Goal: Task Accomplishment & Management: Use online tool/utility

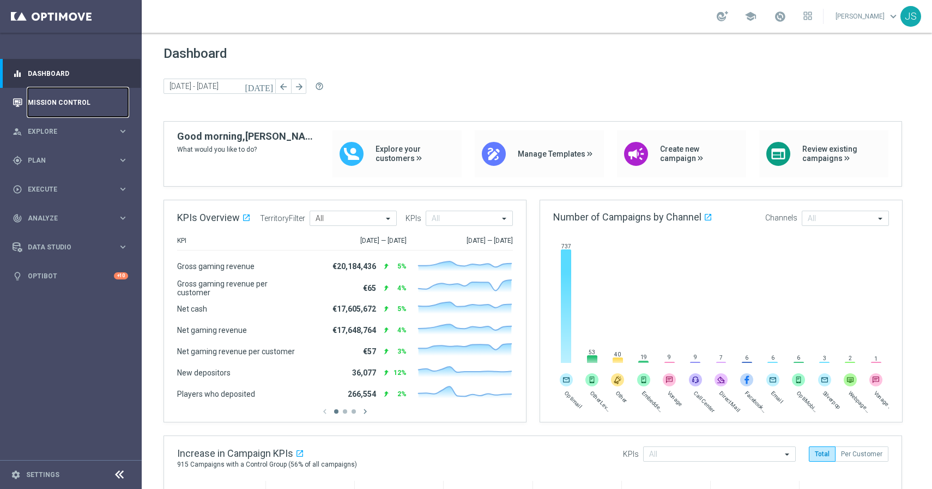
click at [70, 106] on link "Mission Control" at bounding box center [78, 102] width 100 height 29
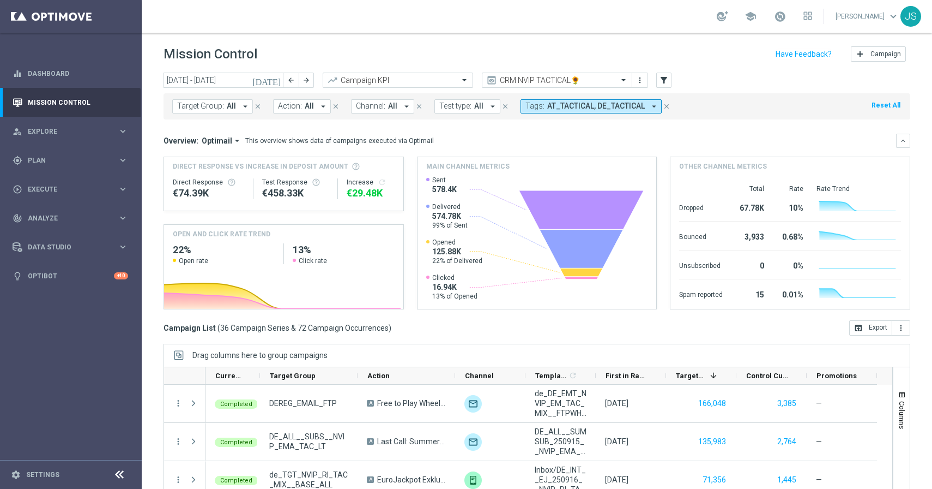
click at [185, 88] on div "[DATE] [DATE] - [DATE] arrow_back arrow_forward Campaign KPI trending_up CRM NV…" at bounding box center [537, 276] width 791 height 406
click at [184, 79] on input "[DATE] - [DATE]" at bounding box center [224, 80] width 120 height 15
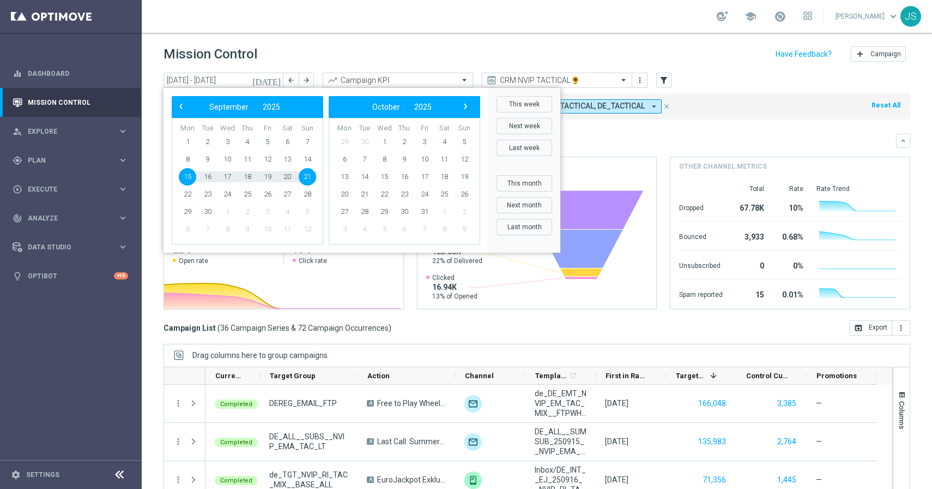
click at [517, 38] on header "Mission Control add Campaign" at bounding box center [537, 53] width 791 height 40
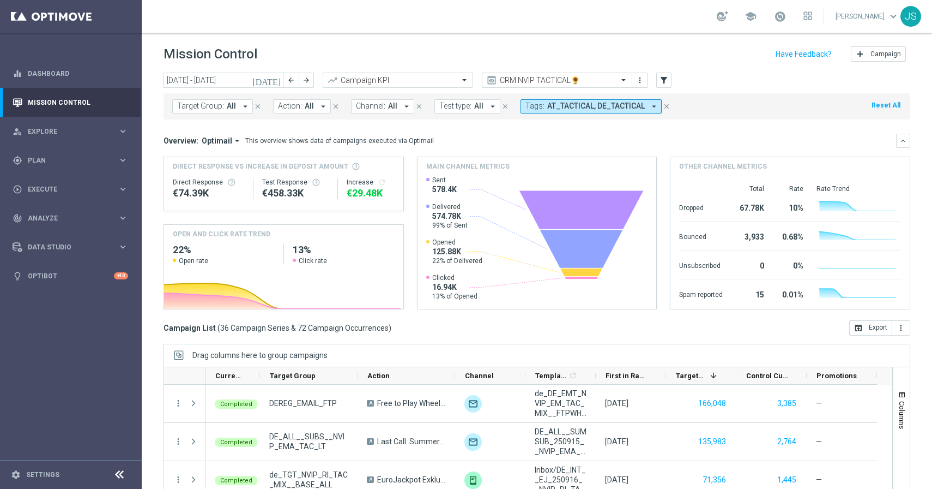
click at [203, 110] on span "Target Group:" at bounding box center [200, 105] width 47 height 9
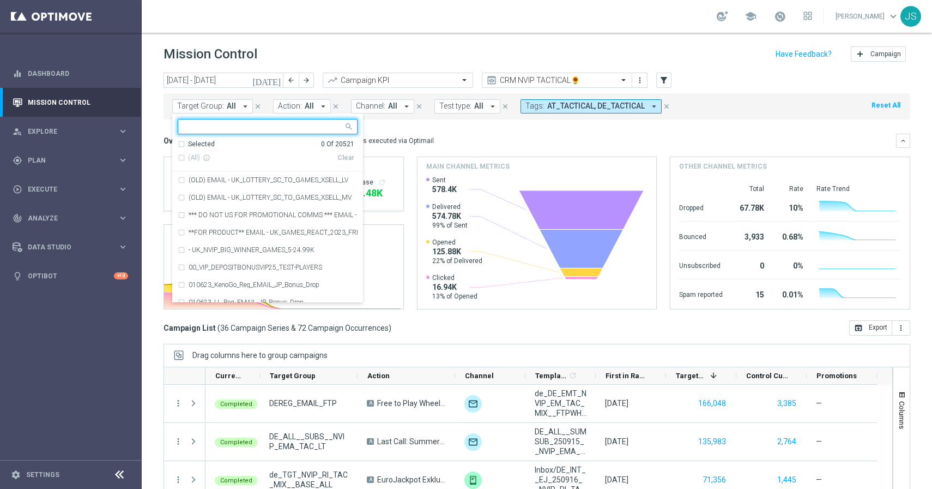
paste input "de_all_TGT_NVIP_EM_TAC_LT__ACTIVE_EJ"
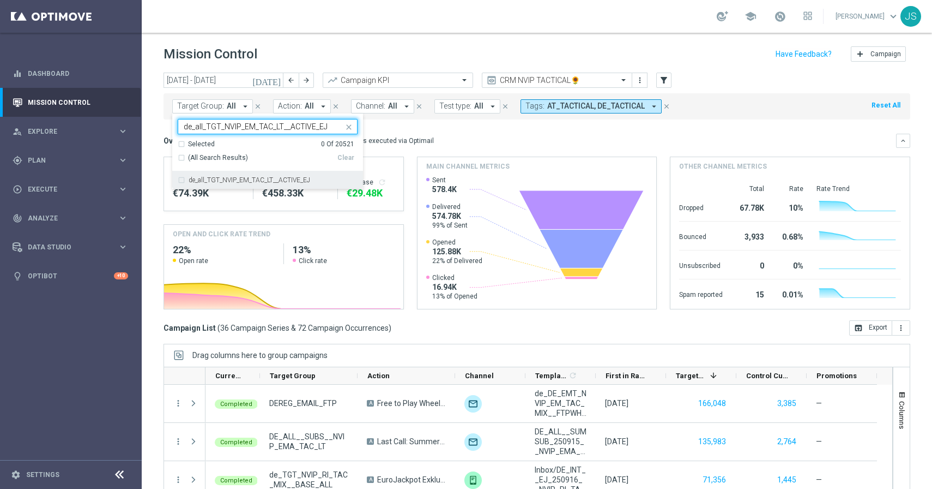
click at [251, 181] on label "de_all_TGT_NVIP_EM_TAC_LT__ACTIVE_EJ" at bounding box center [250, 180] width 122 height 7
type input "de_all_TGT_NVIP_EM_TAC_LT__ACTIVE_EJ"
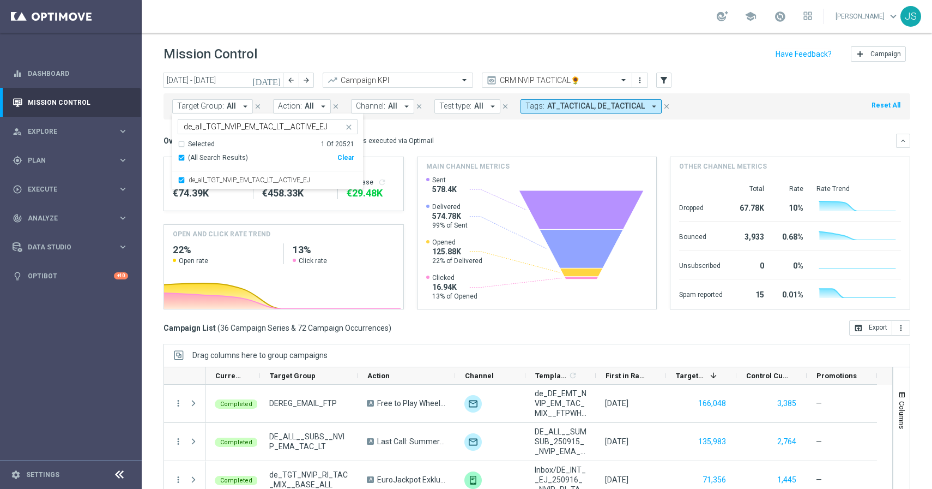
click at [474, 132] on mini-dashboard "Overview: Optimail arrow_drop_down This overview shows data of campaigns execut…" at bounding box center [537, 219] width 747 height 201
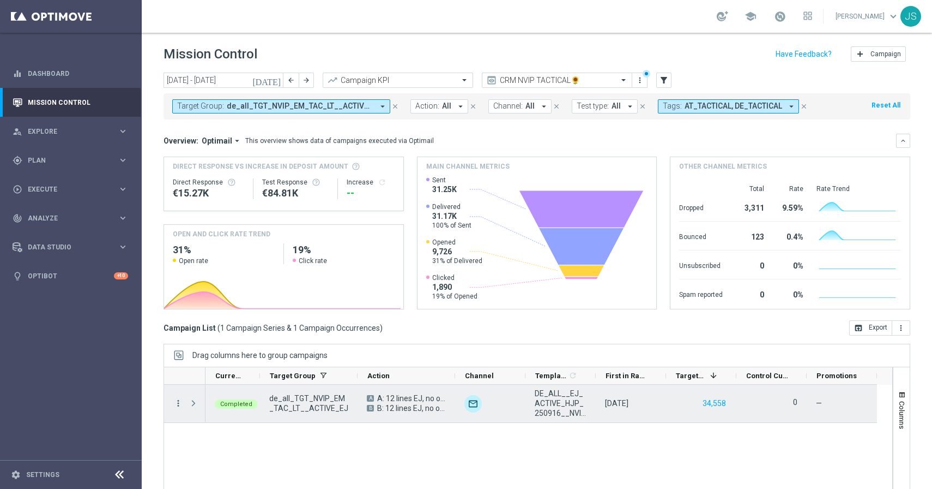
click at [178, 403] on icon "more_vert" at bounding box center [178, 403] width 10 height 10
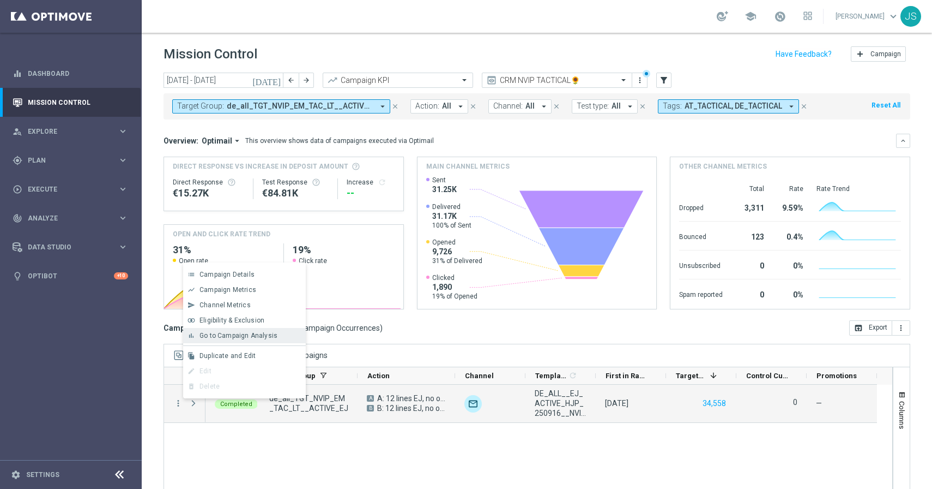
click at [206, 336] on span "Go to Campaign Analysis" at bounding box center [239, 336] width 78 height 8
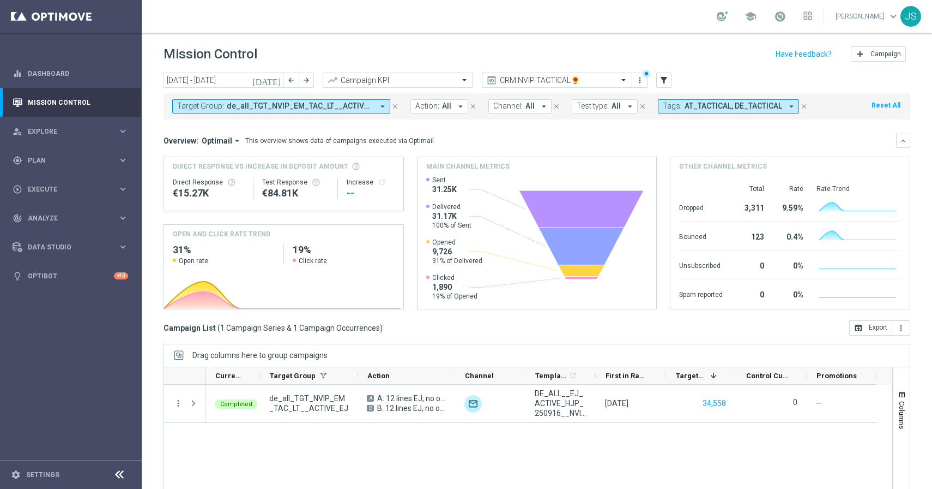
click at [394, 108] on icon "close" at bounding box center [396, 107] width 8 height 8
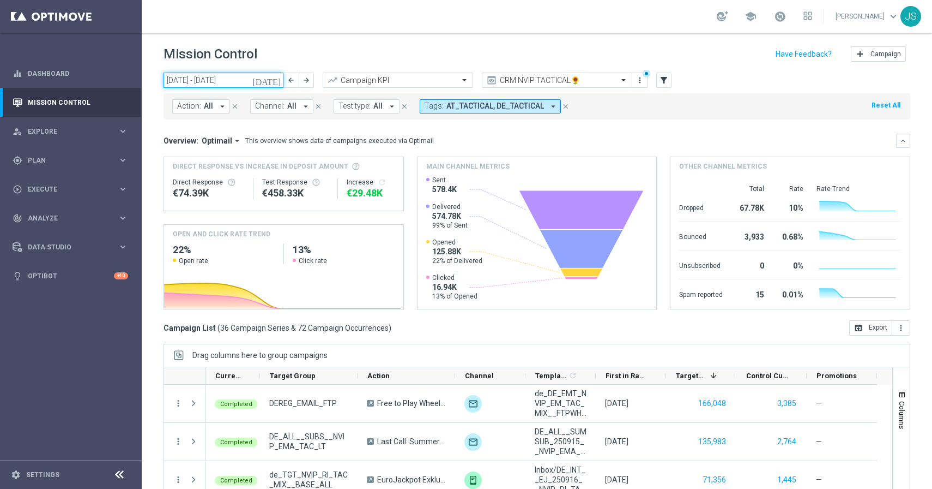
click at [240, 85] on input "[DATE] - [DATE]" at bounding box center [224, 80] width 120 height 15
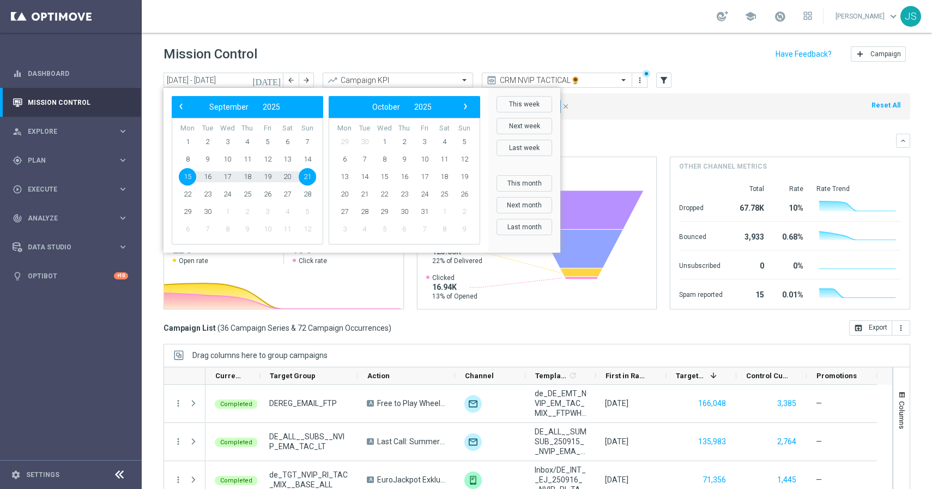
click at [388, 54] on div "Mission Control add Campaign" at bounding box center [537, 54] width 747 height 21
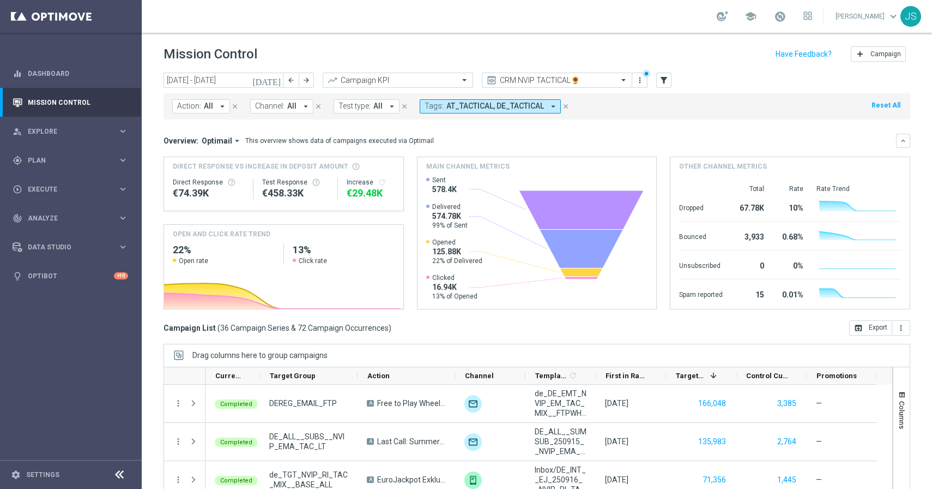
click at [186, 110] on span "Action:" at bounding box center [189, 105] width 24 height 9
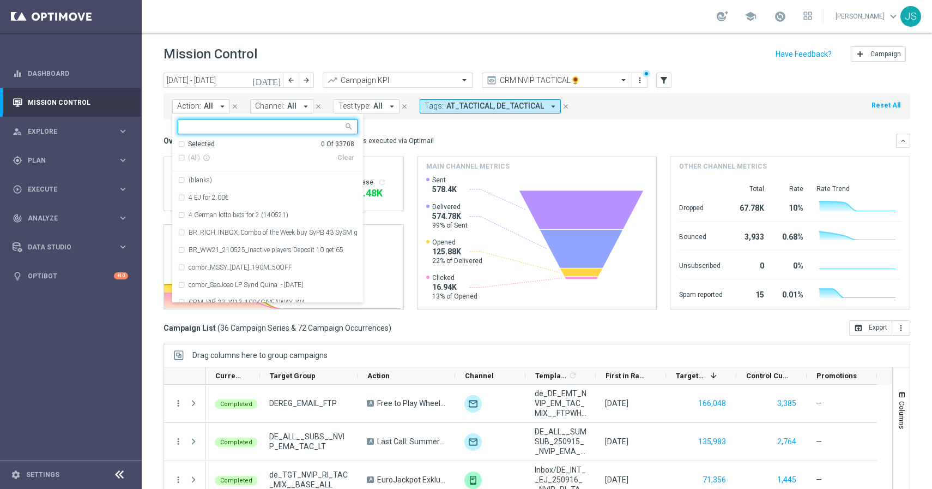
type input "de_AT_TGT_NVIP_EM_TAC_LT__REACTIVATED_EM"
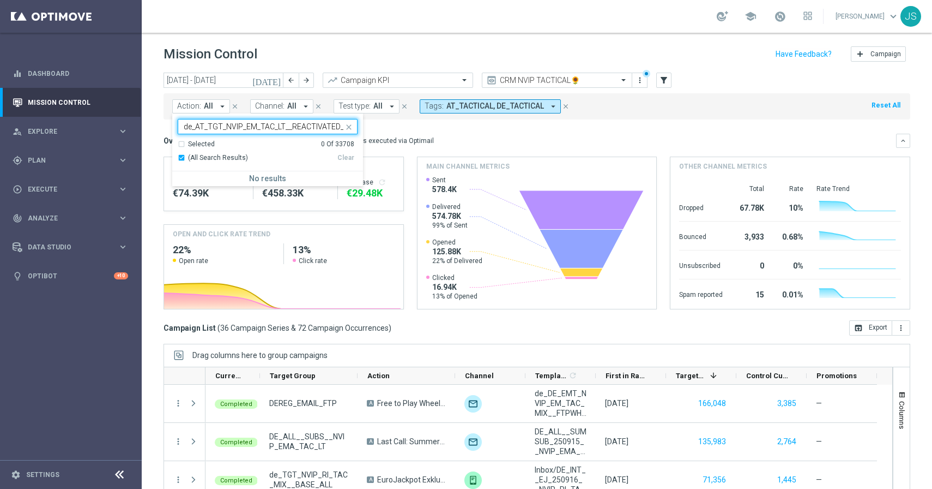
scroll to position [0, 9]
click at [254, 125] on input "de_AT_TGT_NVIP_EM_TAC_LT__REACTIVATED_EM" at bounding box center [264, 126] width 160 height 9
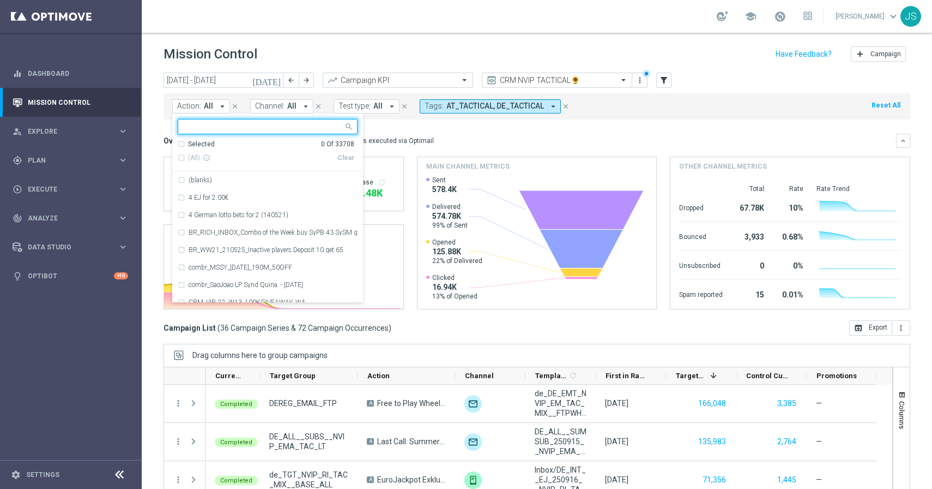
scroll to position [0, 0]
click at [436, 140] on div "Overview: Optimail arrow_drop_down This overview shows data of campaigns execut…" at bounding box center [530, 141] width 733 height 10
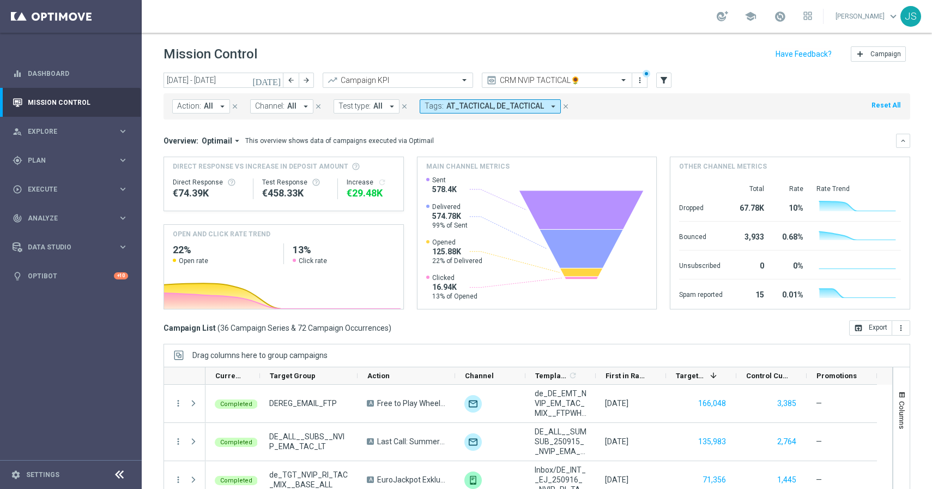
click at [456, 106] on span "AT_TACTICAL, DE_TACTICAL" at bounding box center [496, 105] width 98 height 9
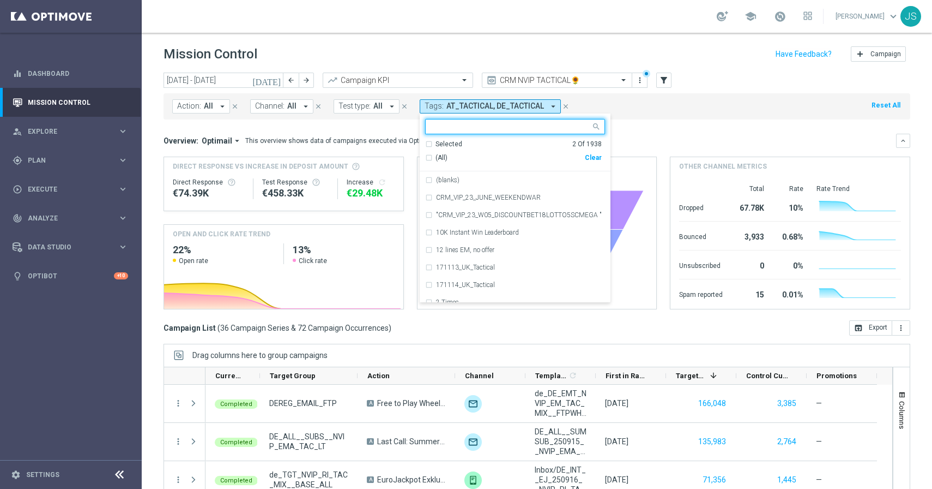
click at [426, 61] on div "Mission Control add Campaign" at bounding box center [537, 54] width 747 height 21
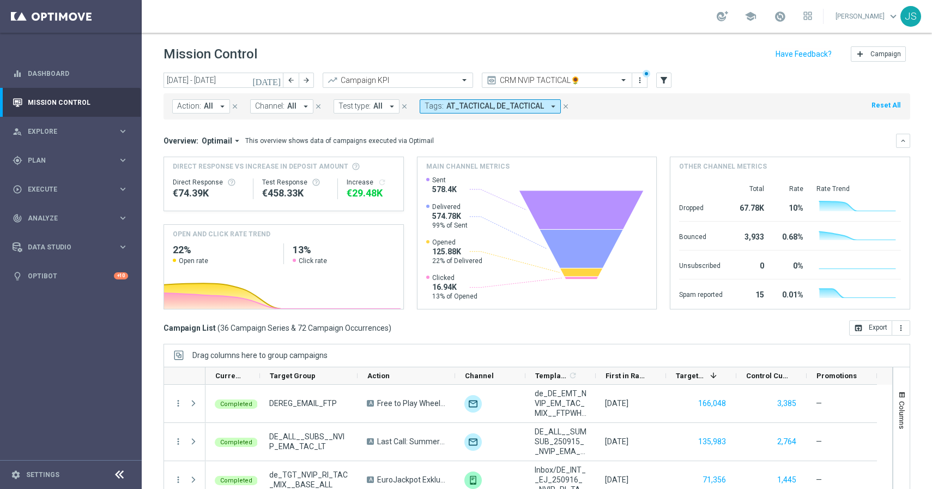
click at [216, 98] on div "Action: All arrow_drop_down close Channel: All arrow_drop_down close Test type:…" at bounding box center [537, 106] width 747 height 26
click at [213, 103] on button "Action: All arrow_drop_down" at bounding box center [201, 106] width 58 height 14
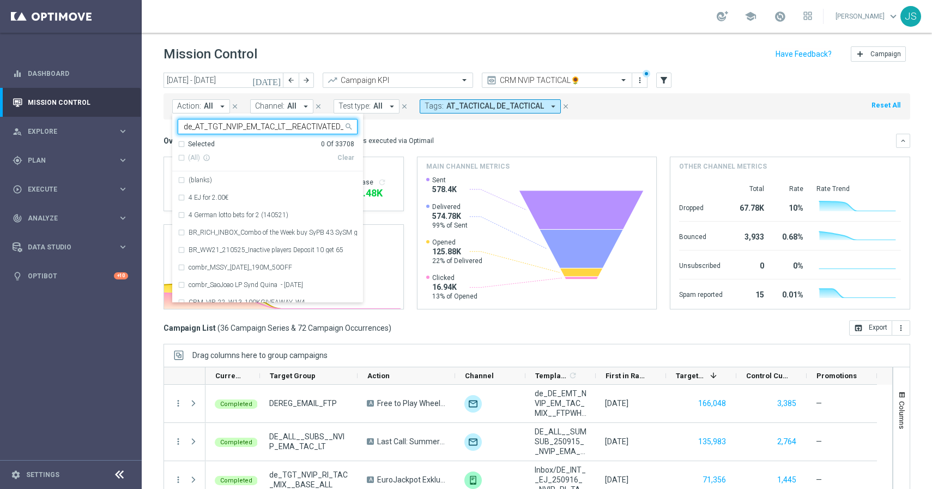
scroll to position [0, 9]
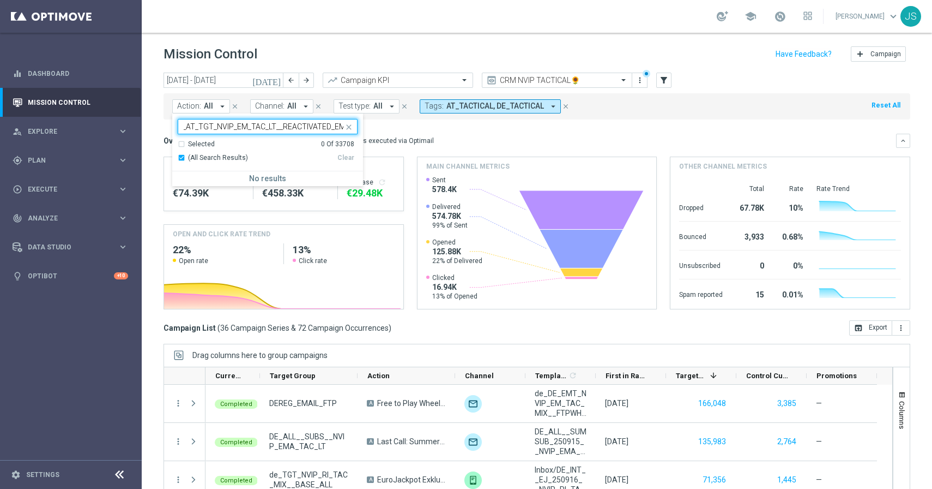
type input "de_AT_TGT_NVIP_EM_TAC_LT__REACTIVATED_EM"
click at [419, 132] on mini-dashboard "Overview: Optimail arrow_drop_down This overview shows data of campaigns execut…" at bounding box center [537, 219] width 747 height 201
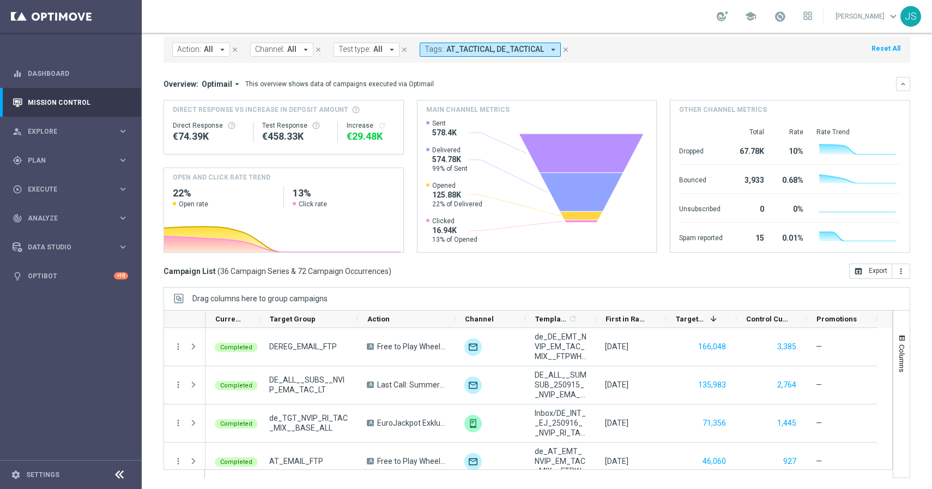
scroll to position [17, 0]
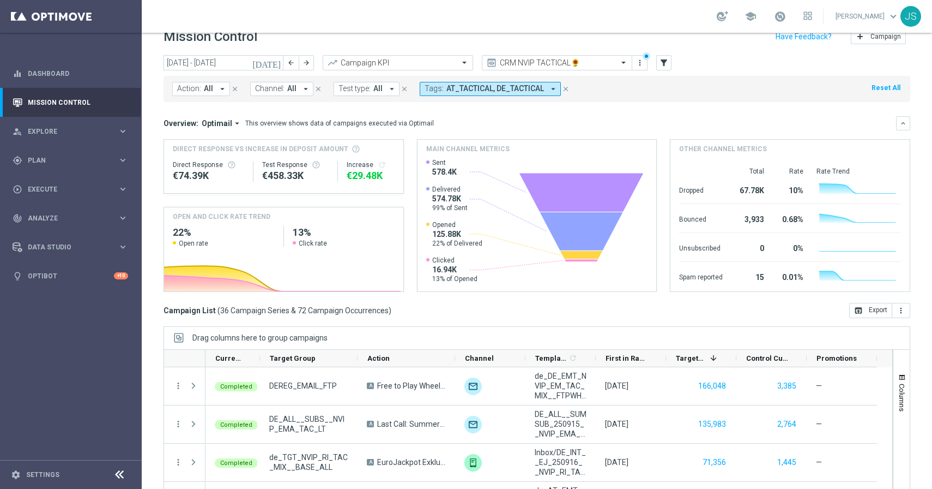
click at [506, 90] on span "AT_TACTICAL, DE_TACTICAL" at bounding box center [496, 88] width 98 height 9
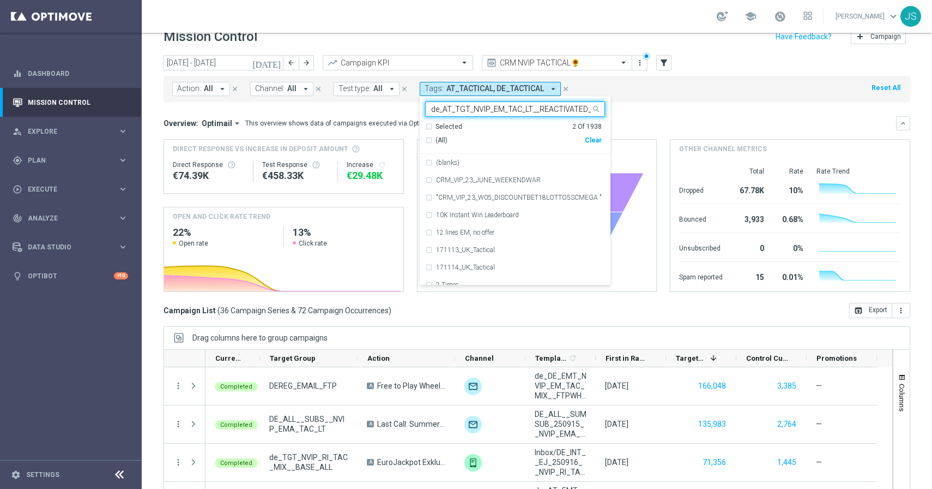
scroll to position [0, 9]
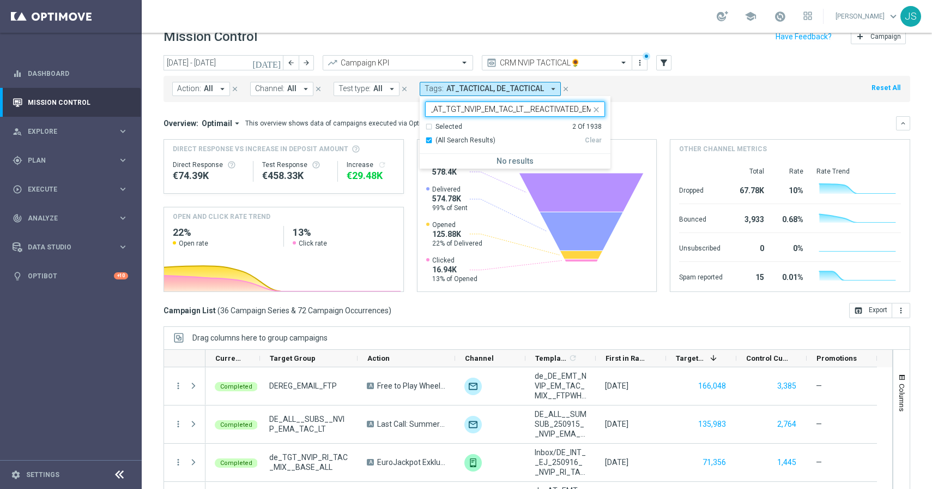
type input "de_AT_TGT_NVIP_EM_TAC_LT__REACTIVATED_EM"
click at [617, 92] on div "Action: All arrow_drop_down close Channel: All arrow_drop_down close Test type:…" at bounding box center [537, 89] width 747 height 26
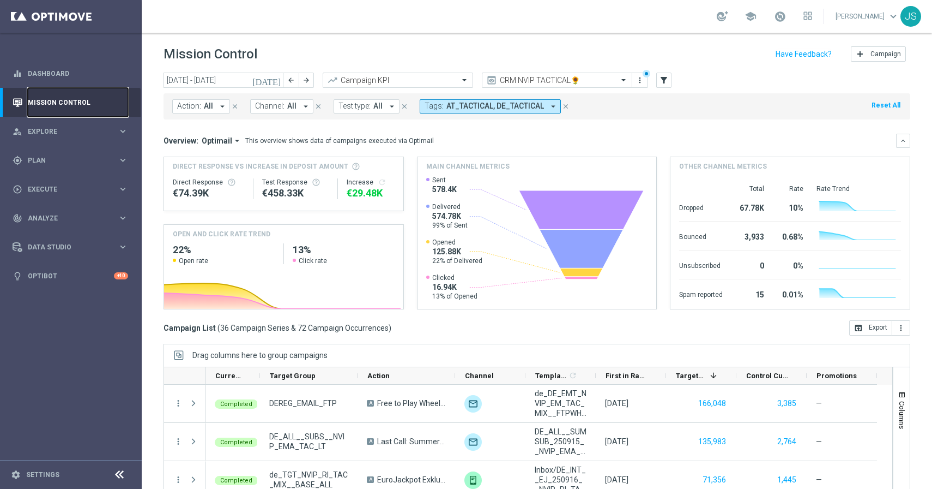
click at [99, 107] on link "Mission Control" at bounding box center [78, 102] width 100 height 29
click at [234, 83] on input "[DATE] - [DATE]" at bounding box center [224, 80] width 120 height 15
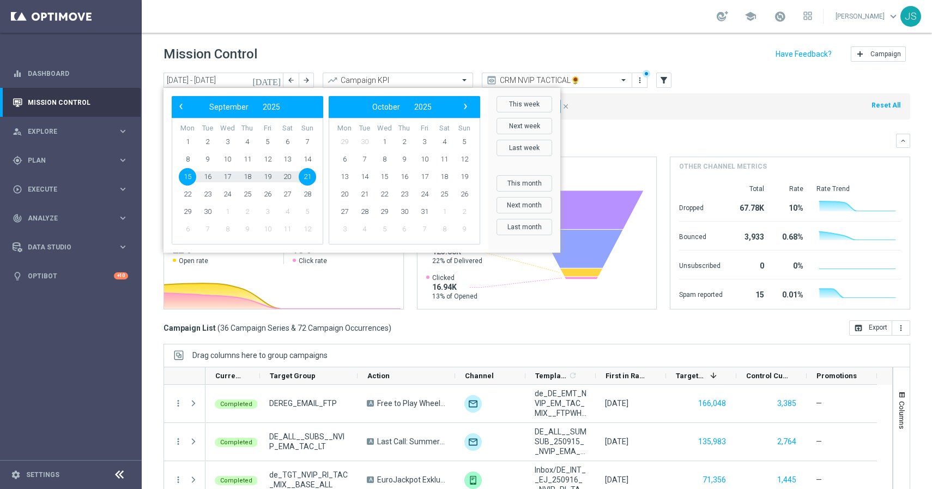
click at [352, 74] on div "Campaign KPI" at bounding box center [398, 80] width 150 height 15
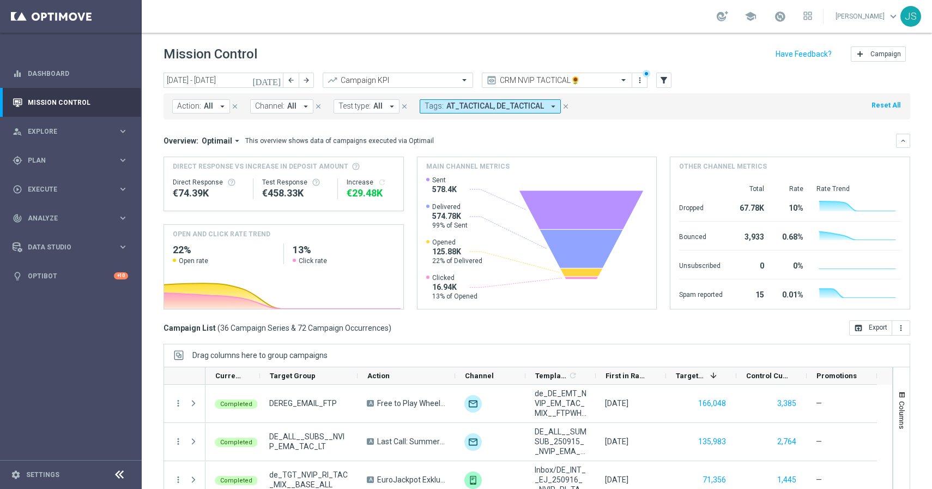
click at [425, 39] on header "Mission Control add Campaign" at bounding box center [537, 53] width 791 height 40
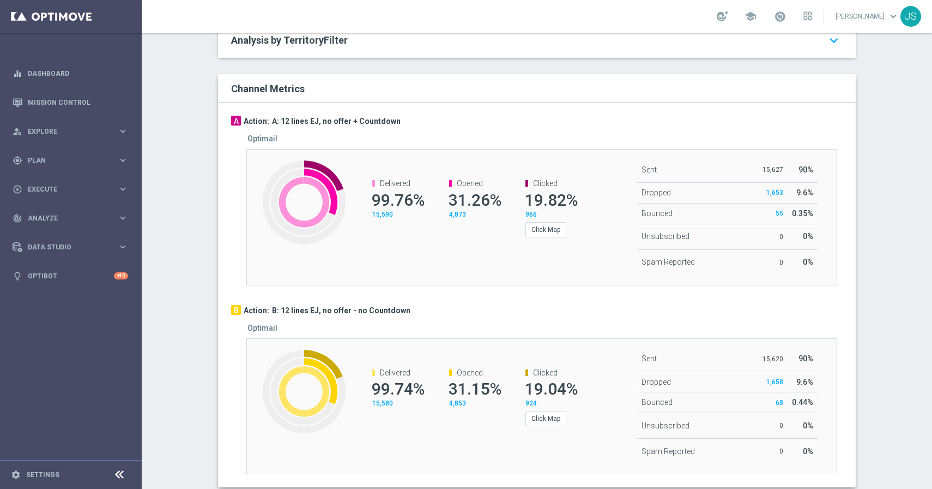
scroll to position [547, 0]
click at [549, 235] on button "Click Map" at bounding box center [546, 228] width 41 height 15
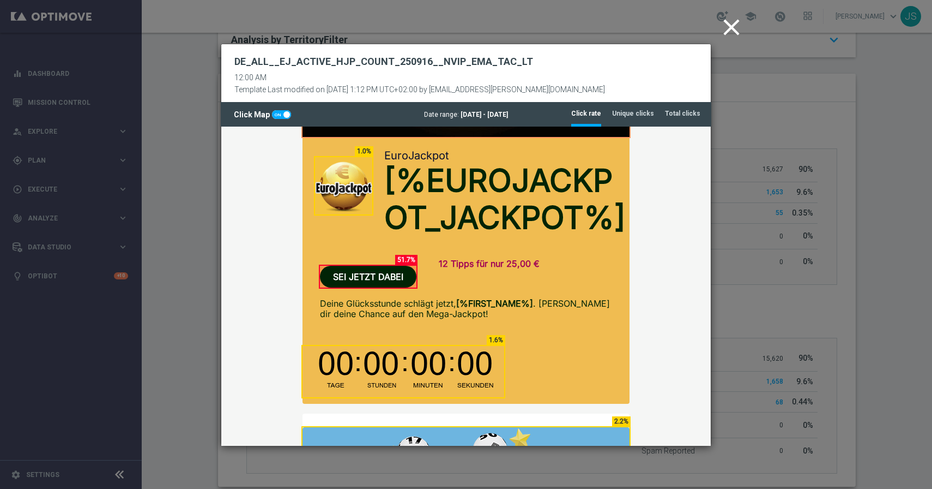
scroll to position [236, 0]
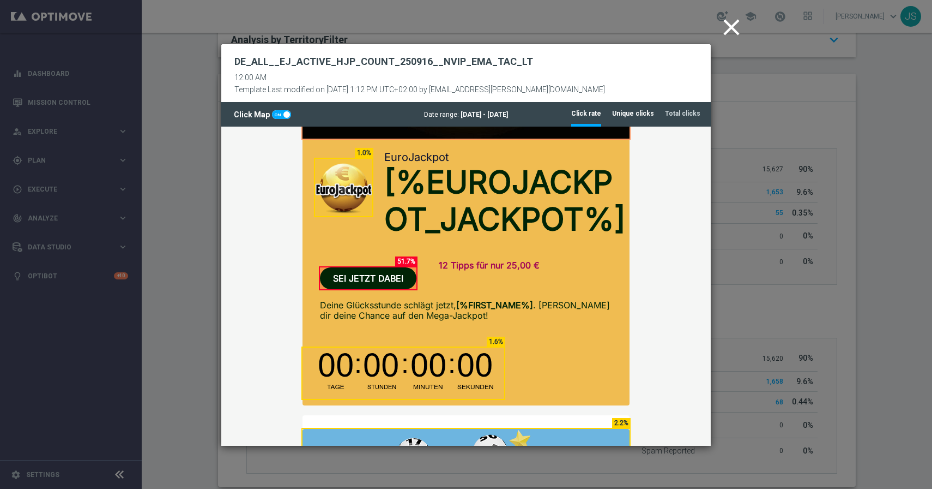
click at [646, 117] on tab-header "Unique clicks" at bounding box center [633, 113] width 42 height 9
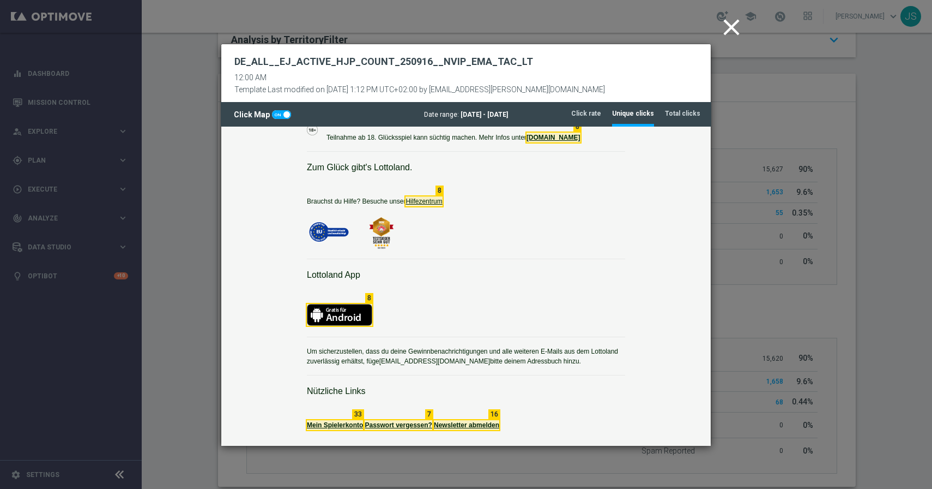
scroll to position [832, 0]
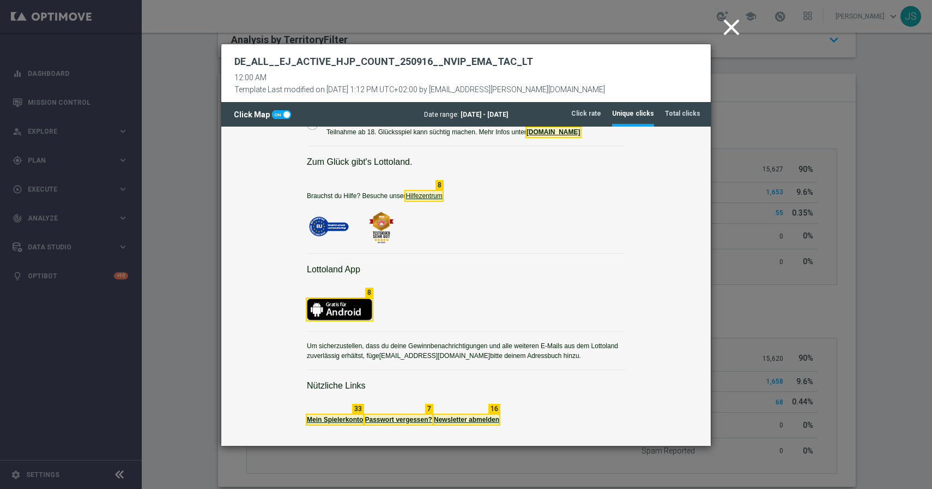
click at [724, 27] on icon "close" at bounding box center [731, 27] width 27 height 27
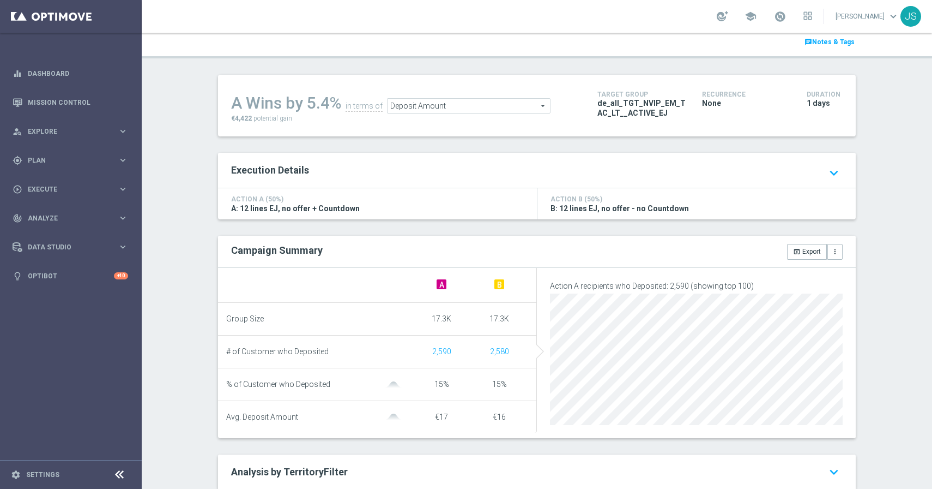
scroll to position [122, 0]
